Goal: Task Accomplishment & Management: Manage account settings

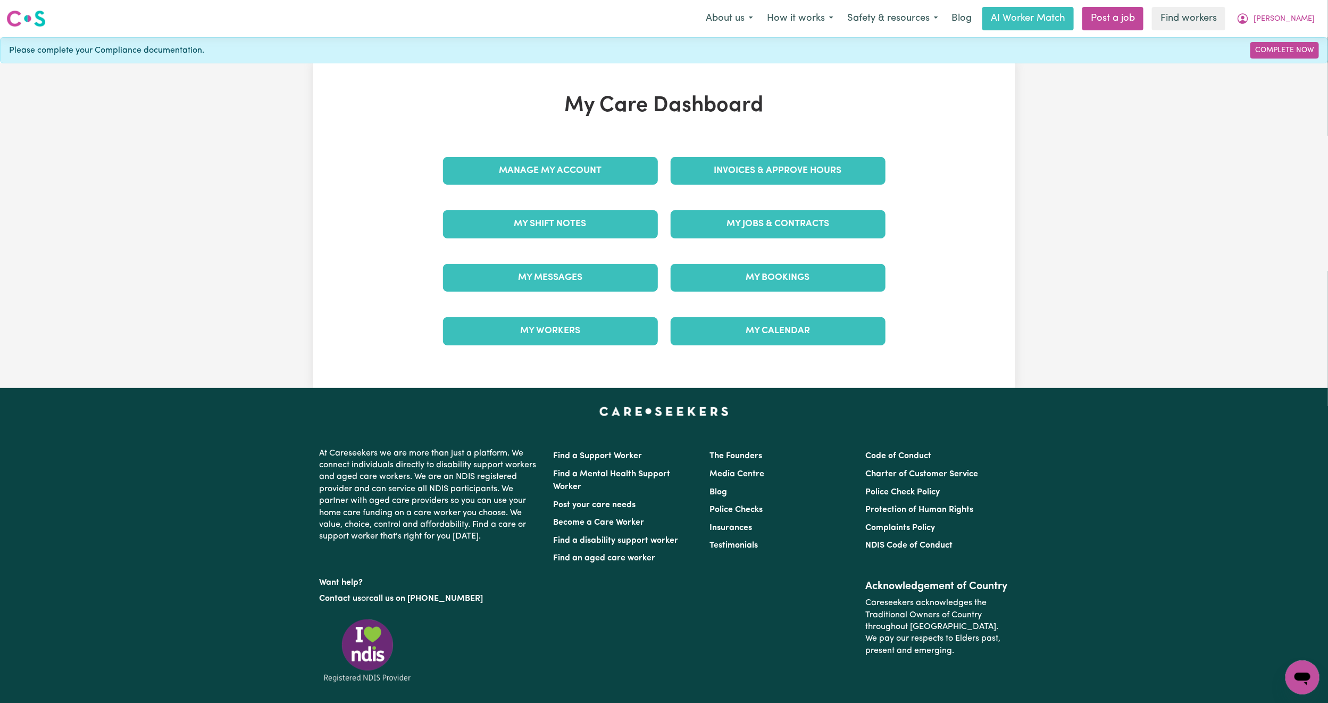
click at [759, 145] on div "Invoices & Approve Hours" at bounding box center [778, 170] width 228 height 53
click at [752, 174] on link "Invoices & Approve Hours" at bounding box center [778, 171] width 215 height 28
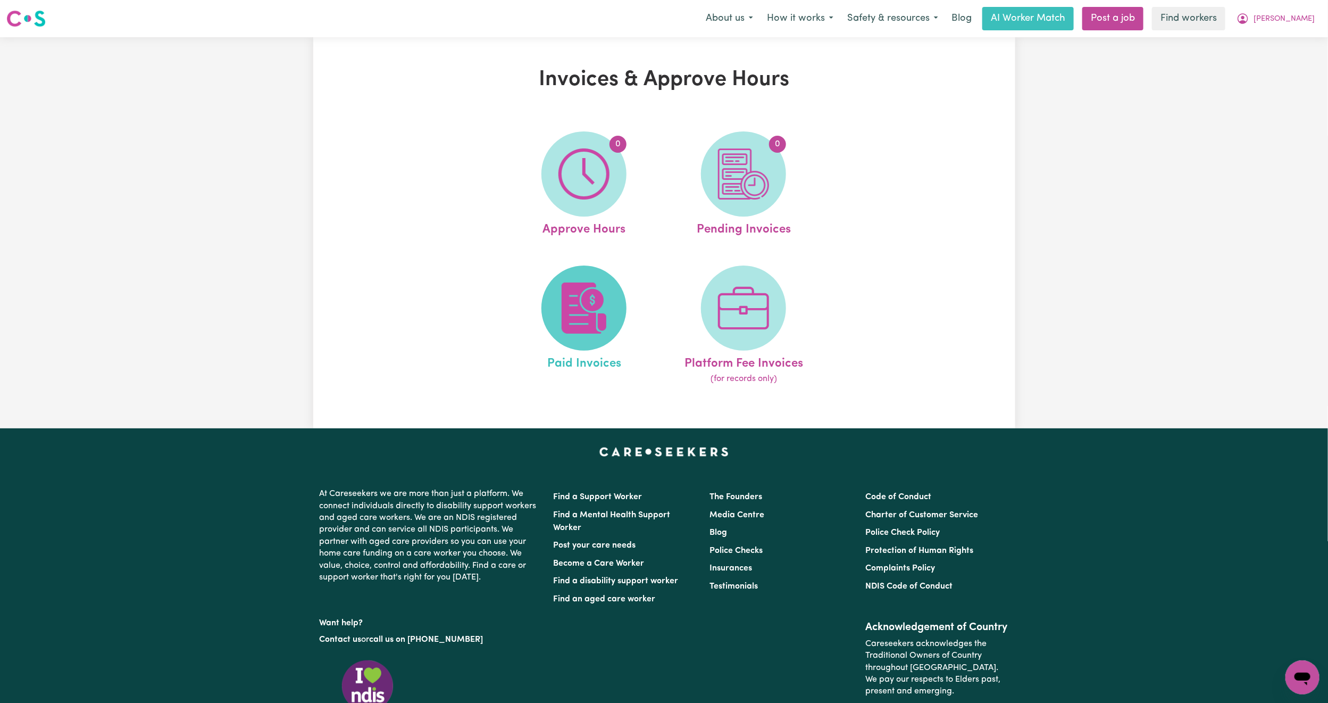
click at [583, 287] on img at bounding box center [583, 307] width 51 height 51
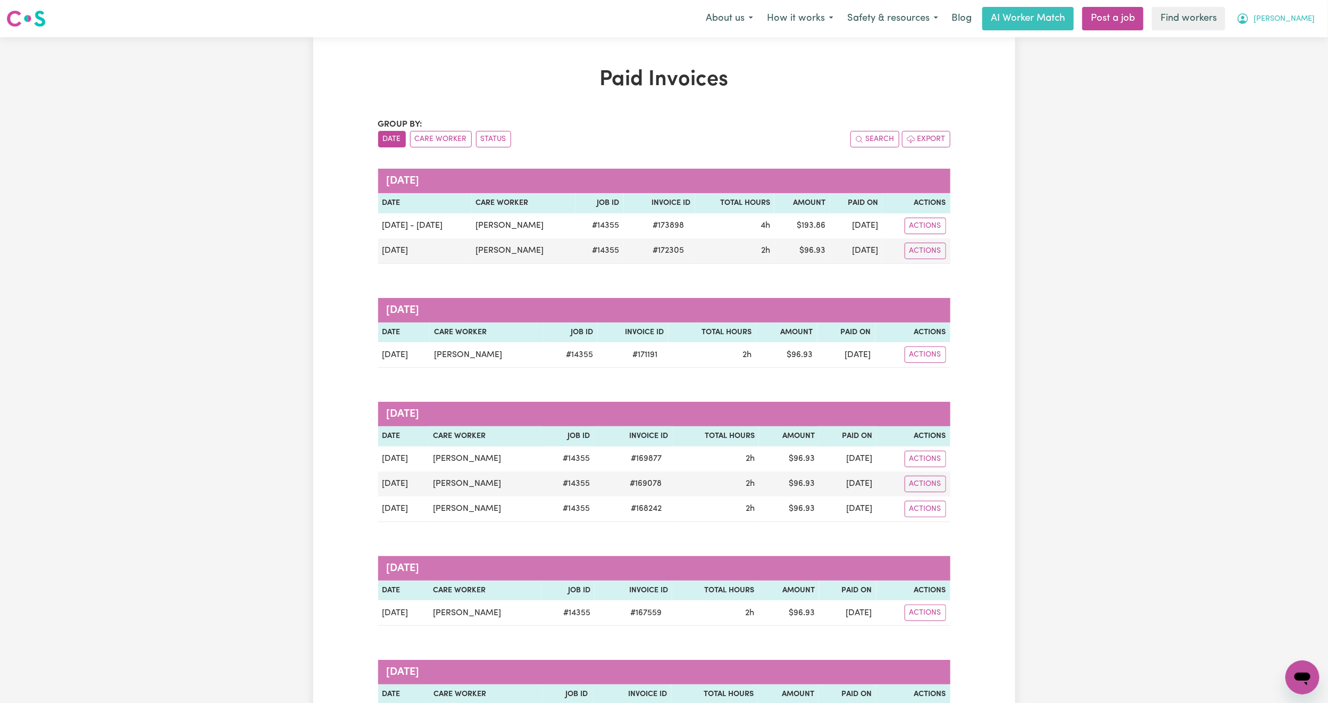
click at [1307, 18] on span "[PERSON_NAME]" at bounding box center [1284, 19] width 61 height 12
click at [1271, 64] on link "Logout" at bounding box center [1279, 61] width 84 height 20
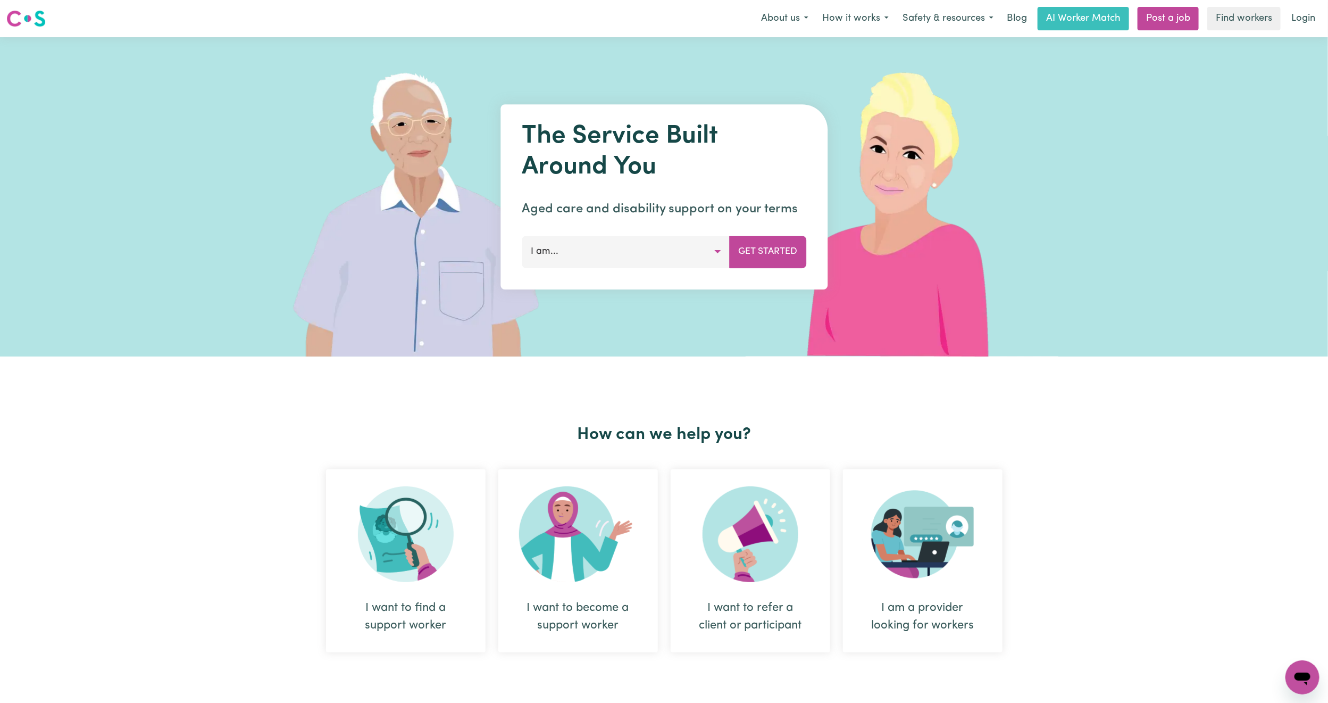
click at [1305, 15] on link "Login" at bounding box center [1303, 18] width 37 height 23
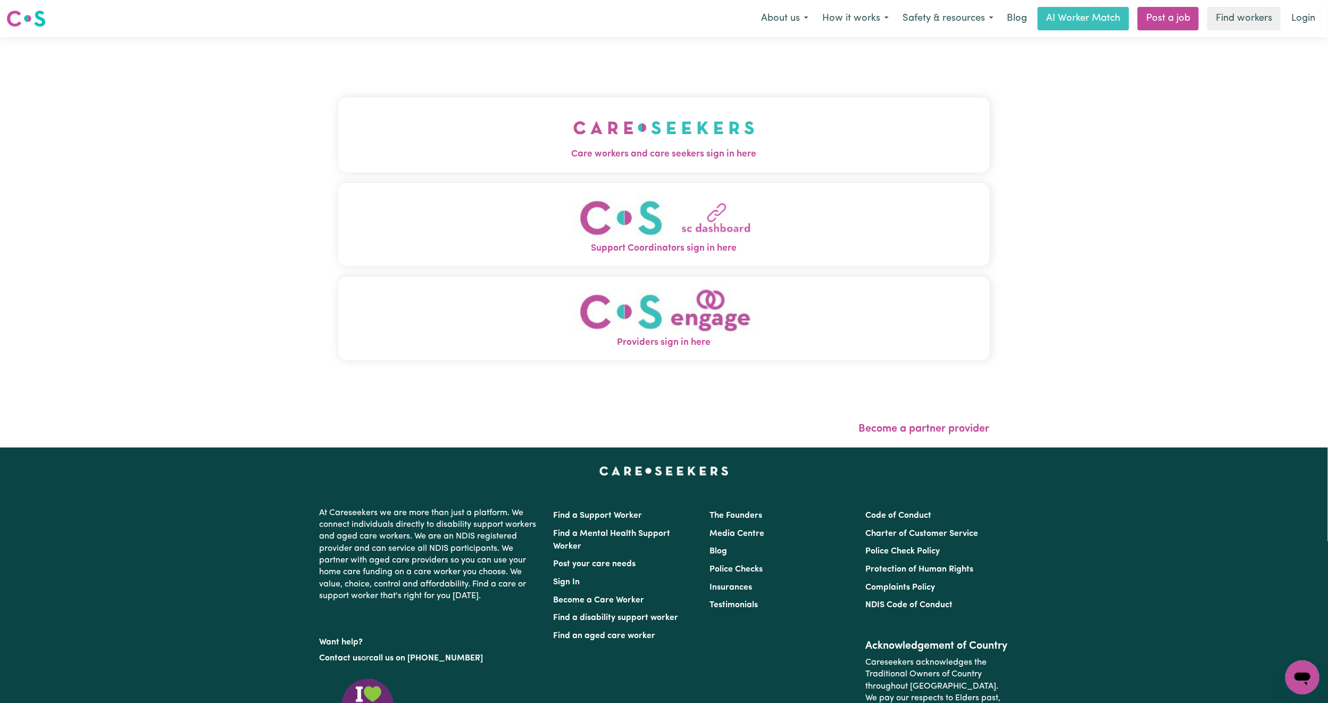
click at [382, 123] on button "Care workers and care seekers sign in here" at bounding box center [664, 134] width 652 height 74
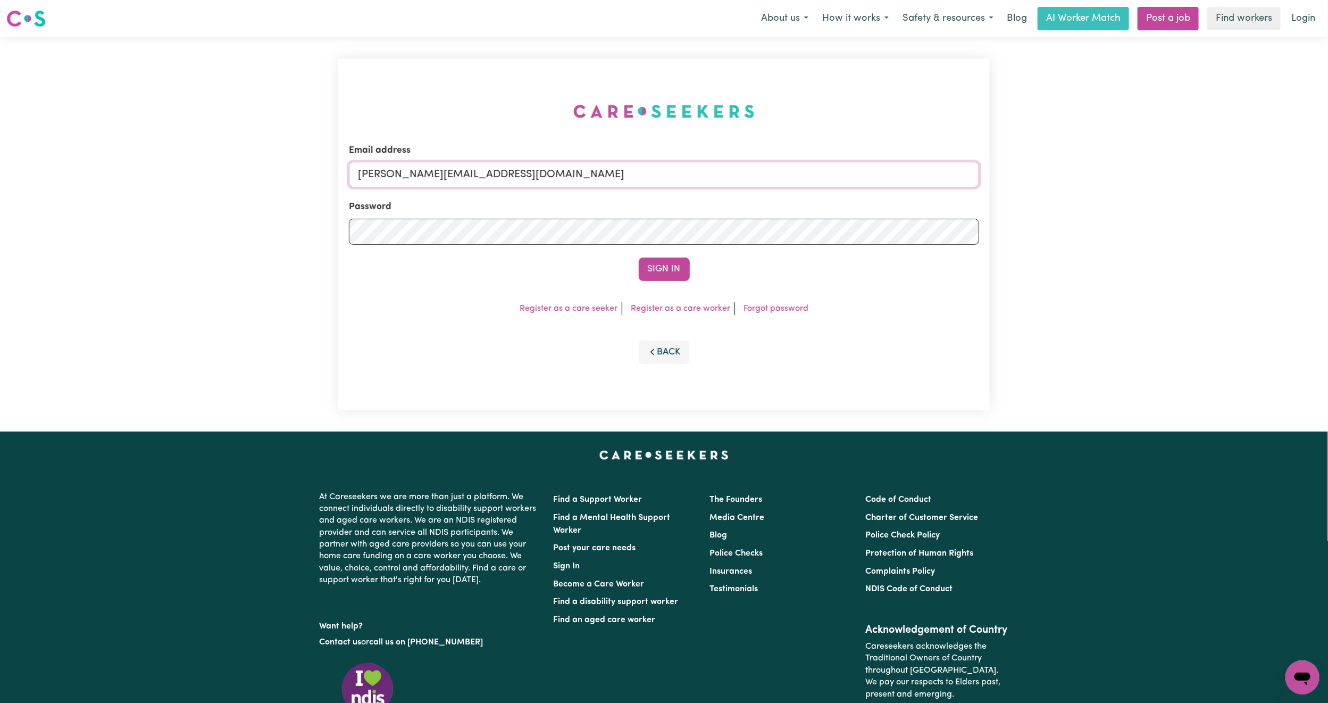
click at [490, 172] on input "[PERSON_NAME][EMAIL_ADDRESS][DOMAIN_NAME]" at bounding box center [664, 175] width 630 height 26
drag, startPoint x: 413, startPoint y: 171, endPoint x: 784, endPoint y: 190, distance: 371.2
click at [784, 190] on form "Email address [EMAIL_ADDRESS][PERSON_NAME][DOMAIN_NAME] Password Sign In" at bounding box center [664, 212] width 630 height 137
type input "superuser~[EMAIL_ADDRESS][DOMAIN_NAME]"
click at [639, 257] on button "Sign In" at bounding box center [664, 268] width 51 height 23
